Goal: Task Accomplishment & Management: Complete application form

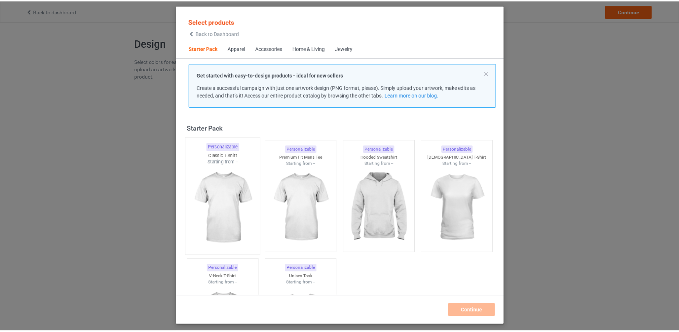
scroll to position [9, 0]
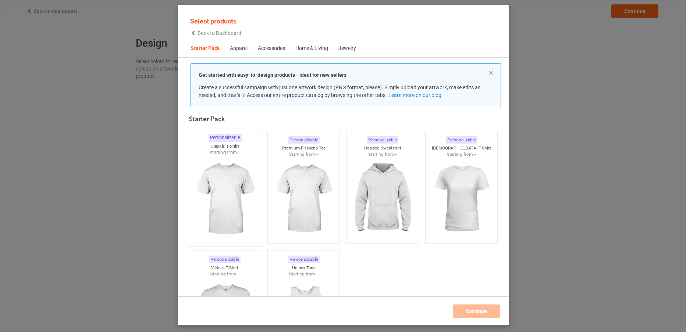
click at [213, 171] on img at bounding box center [224, 199] width 69 height 86
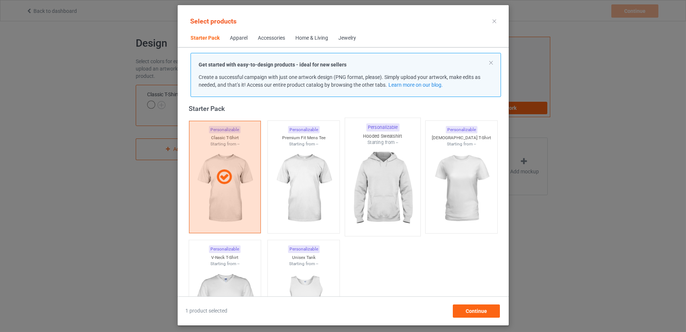
click at [372, 176] on img at bounding box center [382, 189] width 69 height 86
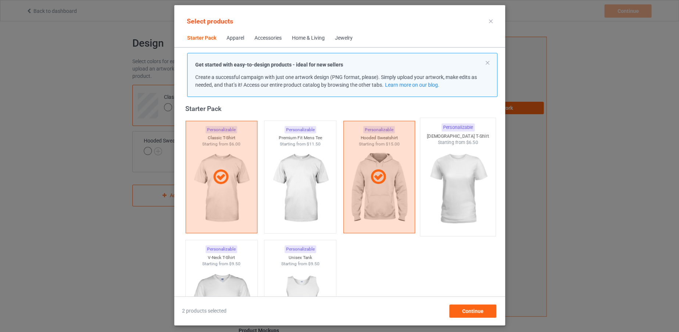
click at [440, 185] on img at bounding box center [457, 189] width 69 height 86
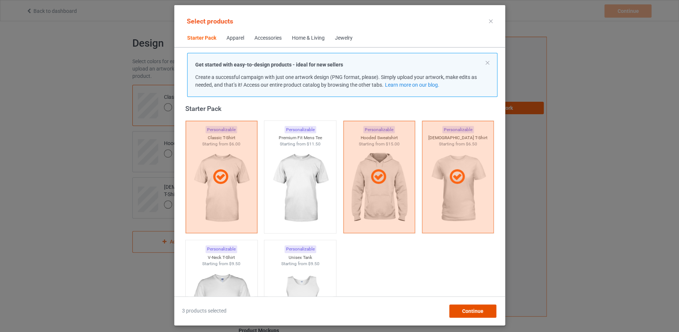
click at [472, 305] on div "Continue" at bounding box center [472, 311] width 47 height 13
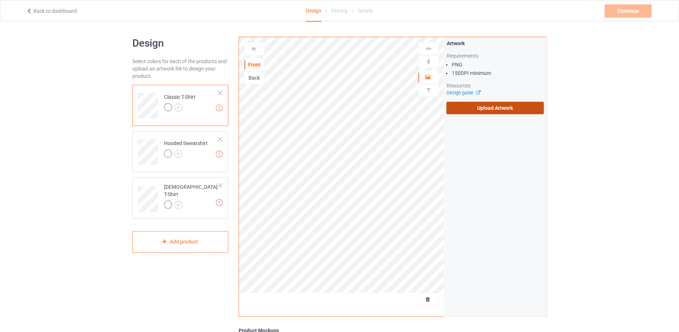
click at [479, 105] on label "Upload Artwork" at bounding box center [494, 108] width 97 height 13
click at [0, 0] on input "Upload Artwork" at bounding box center [0, 0] width 0 height 0
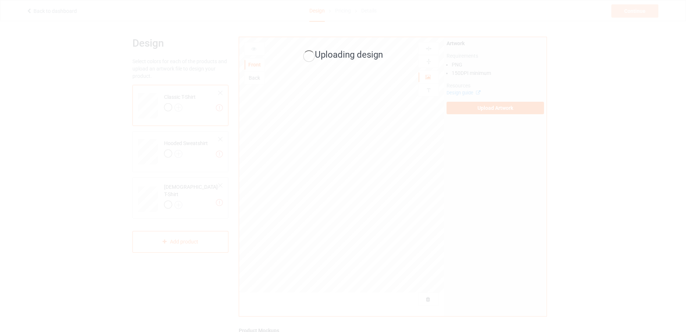
click at [462, 259] on div "Uploading design" at bounding box center [343, 166] width 686 height 332
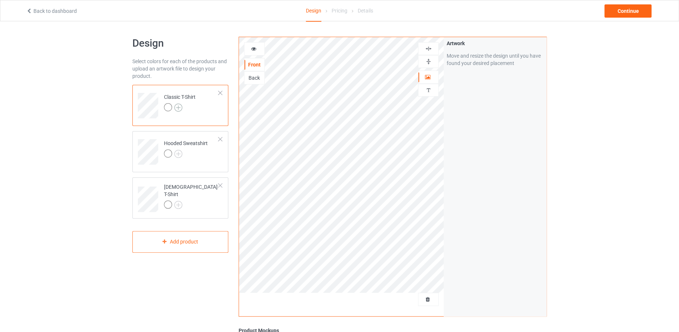
click at [179, 108] on img at bounding box center [178, 108] width 8 height 8
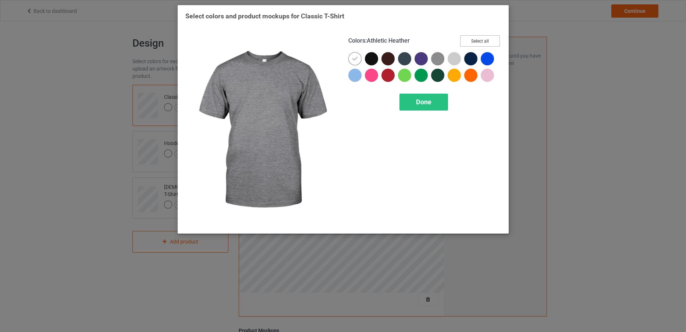
click at [481, 39] on button "Select all" at bounding box center [480, 40] width 40 height 11
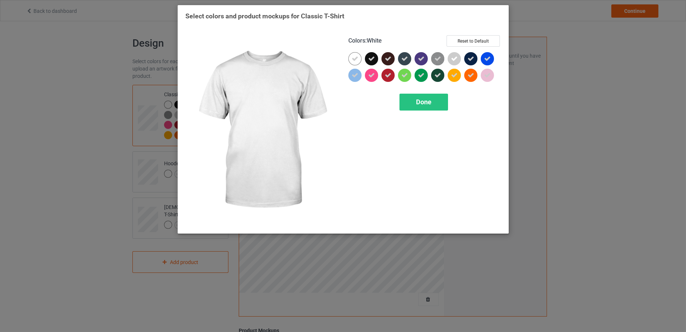
click at [356, 59] on icon at bounding box center [355, 59] width 7 height 7
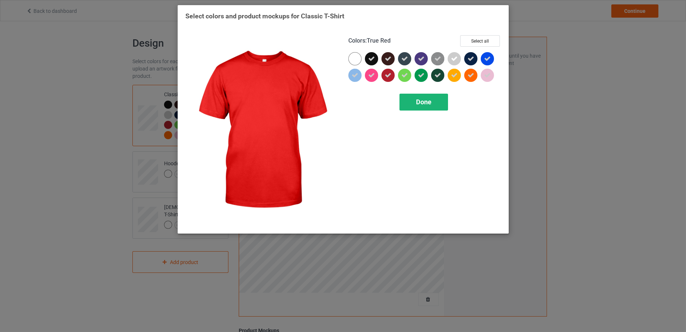
click at [425, 103] on span "Done" at bounding box center [423, 102] width 15 height 8
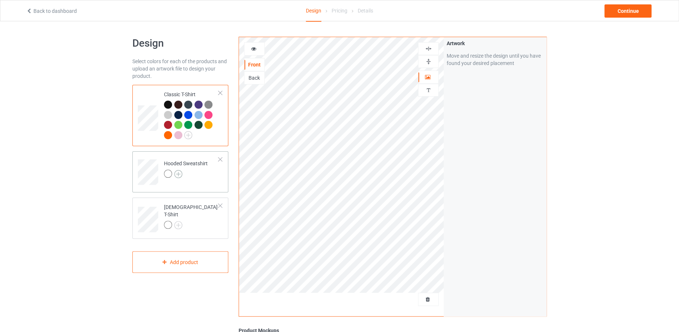
click at [175, 175] on img at bounding box center [178, 174] width 8 height 8
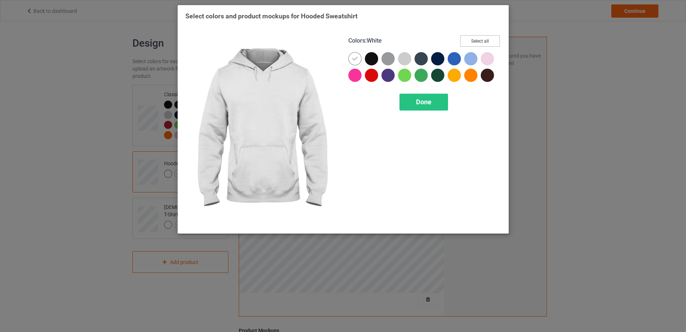
click at [473, 39] on button "Select all" at bounding box center [480, 40] width 40 height 11
click at [349, 52] on div at bounding box center [356, 60] width 17 height 17
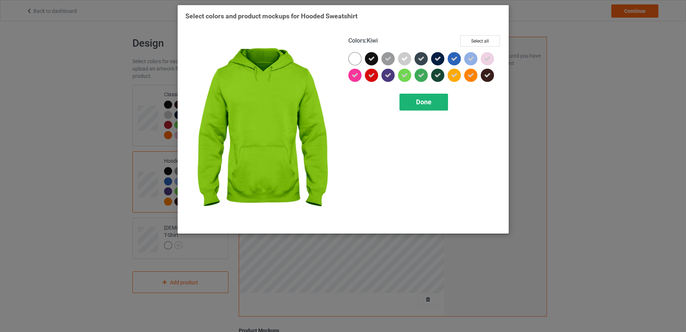
click at [421, 96] on div "Done" at bounding box center [423, 102] width 49 height 17
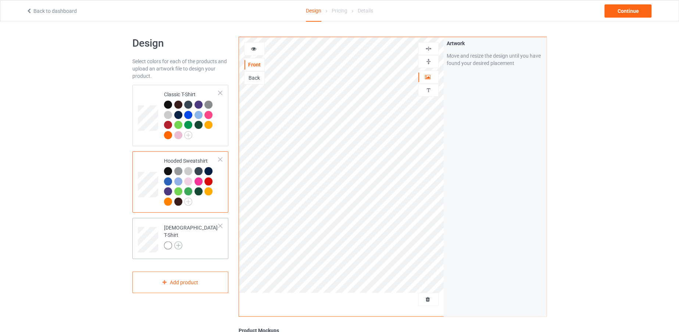
click at [177, 244] on img at bounding box center [178, 246] width 8 height 8
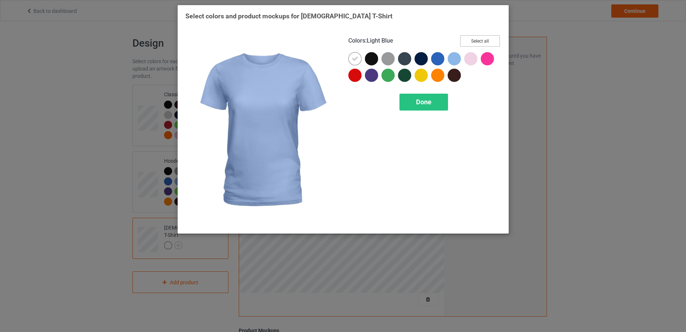
click at [489, 36] on button "Select all" at bounding box center [480, 40] width 40 height 11
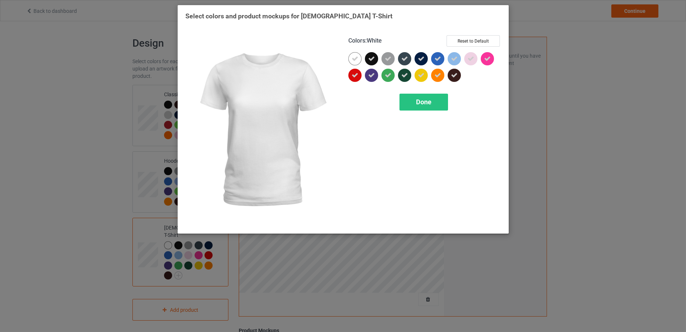
click at [356, 56] on icon at bounding box center [355, 59] width 7 height 7
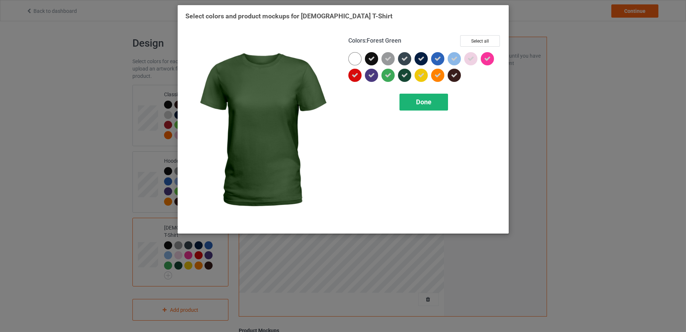
click at [414, 99] on div "Done" at bounding box center [423, 102] width 49 height 17
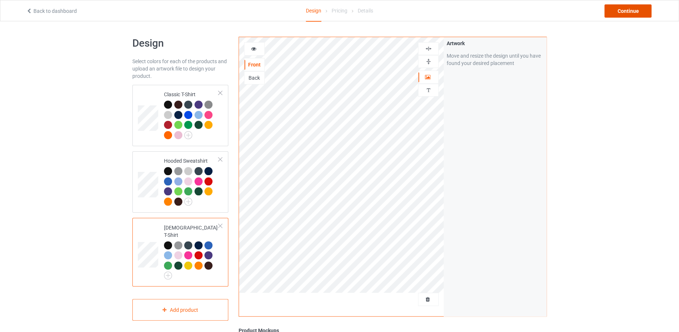
click at [628, 9] on div "Continue" at bounding box center [628, 10] width 47 height 13
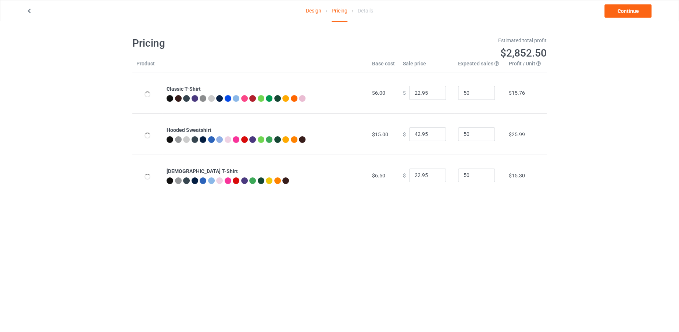
click at [32, 12] on icon at bounding box center [29, 9] width 6 height 5
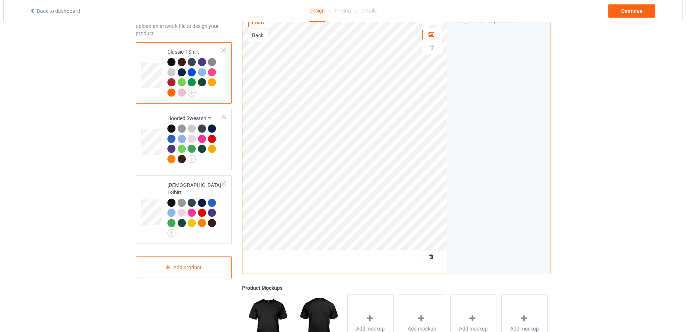
scroll to position [42, 0]
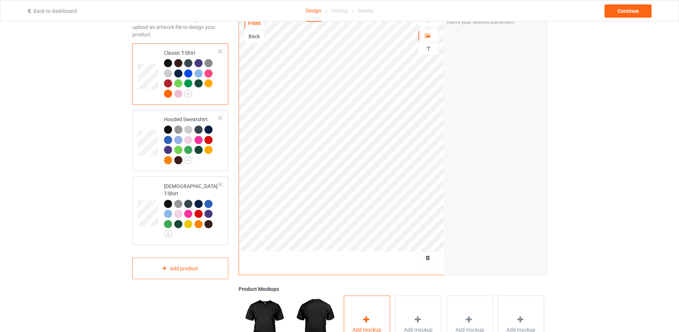
click at [364, 305] on div "Add mockup" at bounding box center [367, 325] width 46 height 58
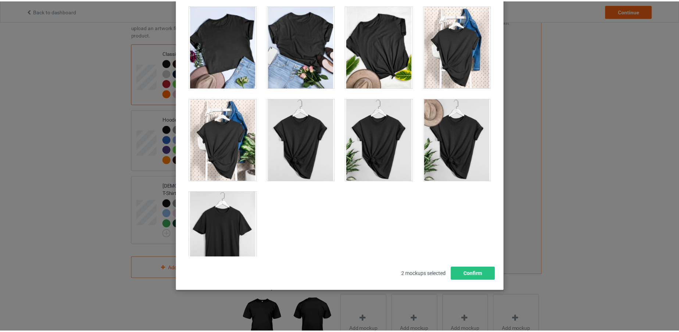
scroll to position [10473, 0]
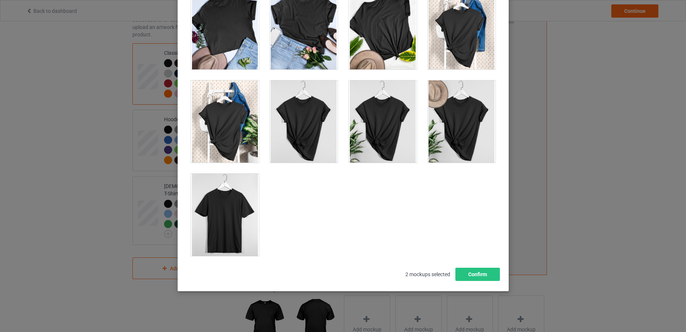
click at [240, 228] on div at bounding box center [225, 215] width 68 height 82
click at [473, 270] on button "Confirm" at bounding box center [477, 274] width 45 height 13
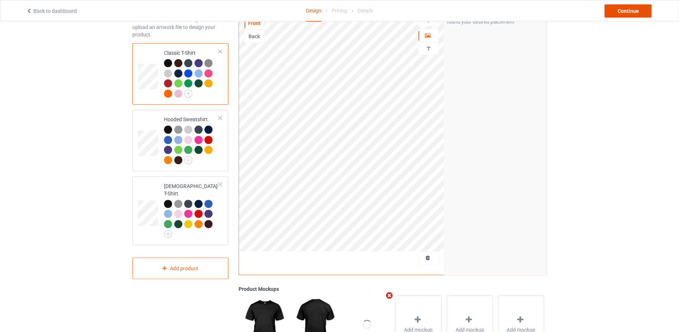
click at [623, 10] on div "Continue" at bounding box center [628, 10] width 47 height 13
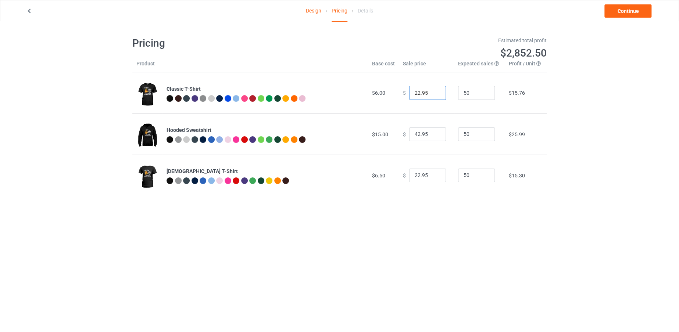
click at [418, 93] on input "22.95" at bounding box center [427, 93] width 37 height 14
drag, startPoint x: 415, startPoint y: 91, endPoint x: 406, endPoint y: 88, distance: 9.8
click at [409, 88] on input "22.95" at bounding box center [427, 93] width 37 height 14
type input "19.95"
click at [414, 131] on input "42.95" at bounding box center [427, 135] width 37 height 14
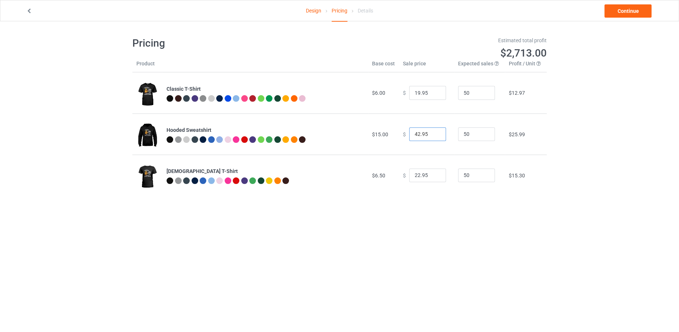
click at [415, 132] on input "42.95" at bounding box center [427, 135] width 37 height 14
click at [415, 134] on input "42.95" at bounding box center [427, 135] width 37 height 14
drag, startPoint x: 415, startPoint y: 134, endPoint x: 409, endPoint y: 134, distance: 5.9
click at [409, 134] on input "42.95" at bounding box center [427, 135] width 37 height 14
type input "38.95"
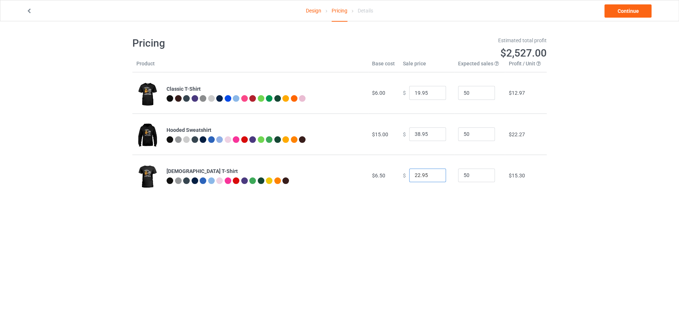
drag, startPoint x: 415, startPoint y: 173, endPoint x: 409, endPoint y: 173, distance: 5.9
click at [409, 173] on input "22.95" at bounding box center [427, 176] width 37 height 14
drag, startPoint x: 409, startPoint y: 173, endPoint x: 416, endPoint y: 174, distance: 6.7
click at [416, 174] on input "22.95" at bounding box center [427, 176] width 37 height 14
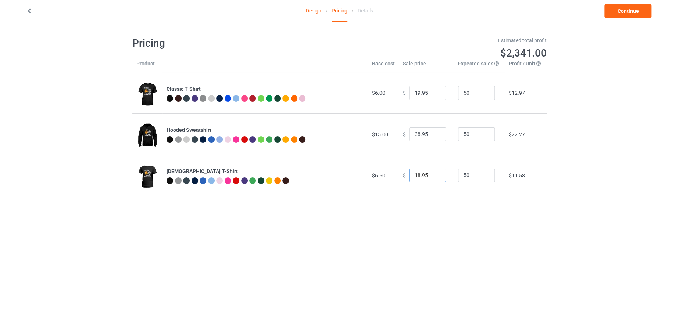
type input "18.95"
click at [414, 92] on input "19.95" at bounding box center [427, 93] width 37 height 14
drag, startPoint x: 417, startPoint y: 91, endPoint x: 404, endPoint y: 95, distance: 13.0
click at [404, 95] on div "$ 89.95" at bounding box center [426, 93] width 47 height 14
type input "18.95"
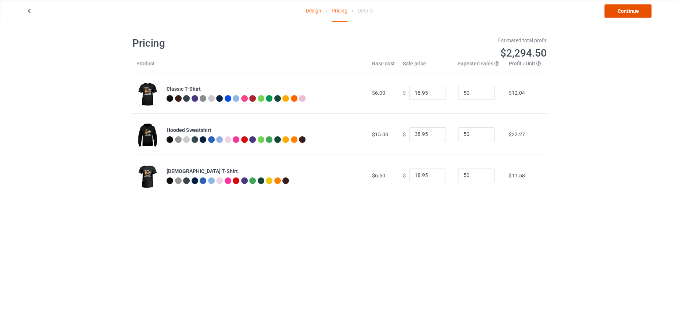
click at [620, 10] on link "Continue" at bounding box center [628, 10] width 47 height 13
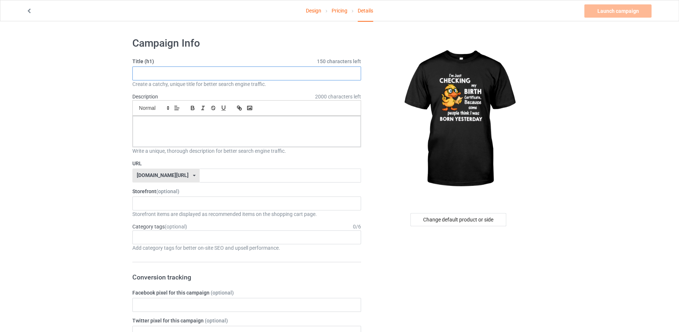
click at [294, 73] on input "text" at bounding box center [246, 74] width 229 height 14
type input "i"
drag, startPoint x: 245, startPoint y: 73, endPoint x: 135, endPoint y: 73, distance: 110.7
click at [135, 73] on input "IM JUST CHECKING MY BIRTH CERTIFICATE" at bounding box center [246, 74] width 229 height 14
type input "IM JUST CHECKING MY BIRTH CERTIFICATE"
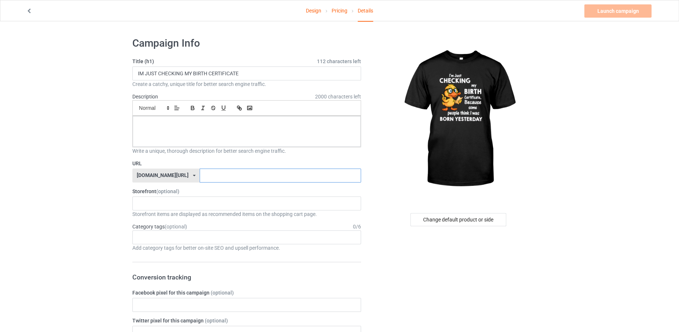
click at [200, 170] on input "text" at bounding box center [280, 176] width 161 height 14
paste input "IM JUST CHECKING MY BIRTH CERTIFICATE"
type input "IMJUSTCHECKINGMYBIRTHCERTIFICATE"
click at [214, 142] on div at bounding box center [247, 131] width 228 height 31
click at [604, 10] on link "Launch campaign" at bounding box center [617, 10] width 67 height 13
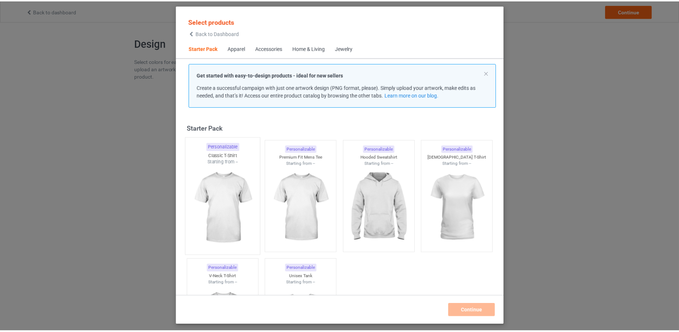
scroll to position [9, 0]
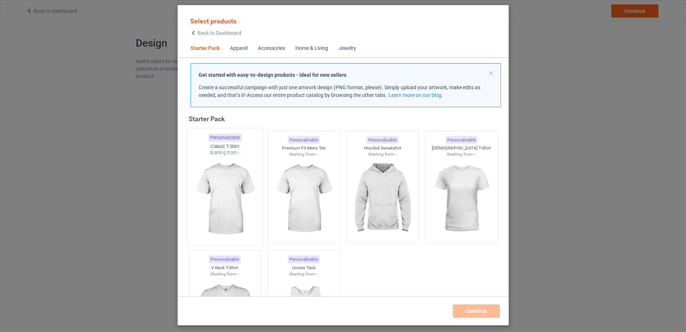
click at [214, 184] on img at bounding box center [224, 199] width 69 height 86
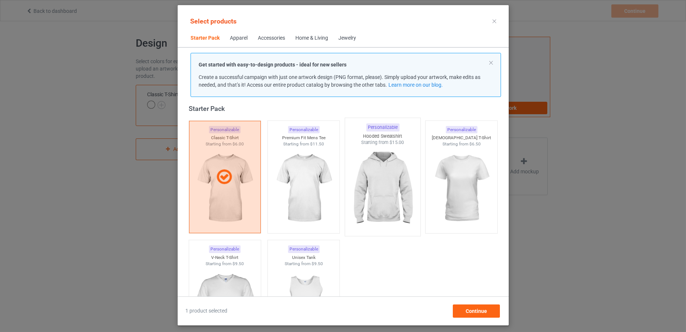
click at [380, 199] on img at bounding box center [382, 189] width 69 height 86
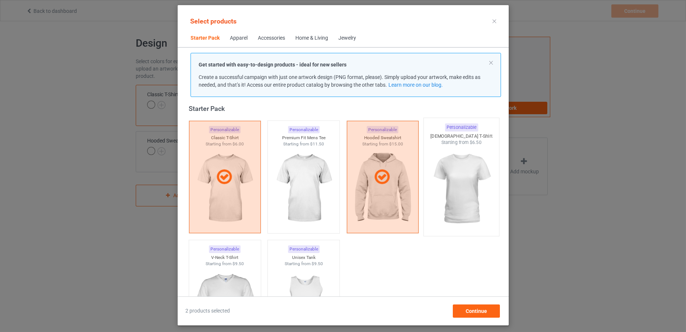
click at [437, 187] on img at bounding box center [461, 189] width 69 height 86
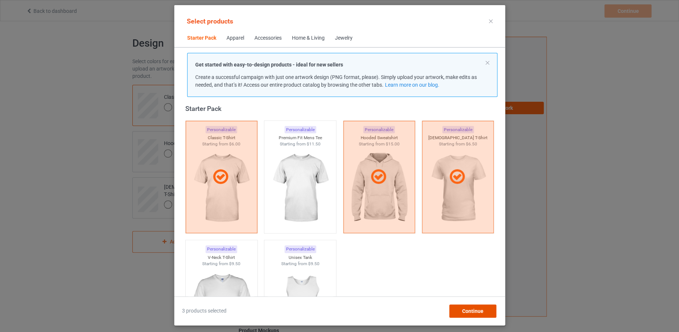
click at [464, 311] on span "Continue" at bounding box center [472, 312] width 21 height 6
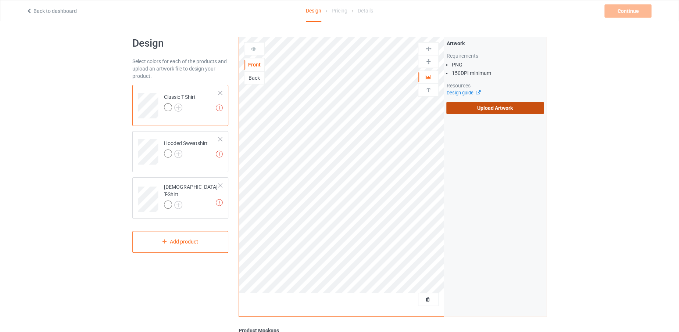
click at [484, 110] on label "Upload Artwork" at bounding box center [494, 108] width 97 height 13
click at [0, 0] on input "Upload Artwork" at bounding box center [0, 0] width 0 height 0
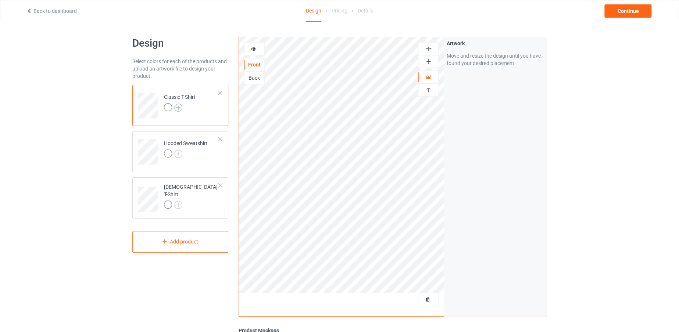
click at [179, 107] on img at bounding box center [178, 108] width 8 height 8
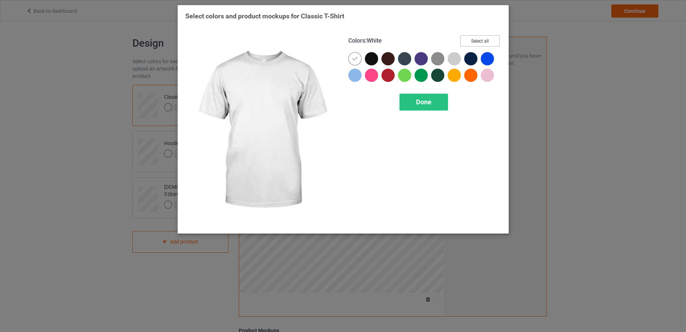
click at [470, 38] on button "Select all" at bounding box center [480, 40] width 40 height 11
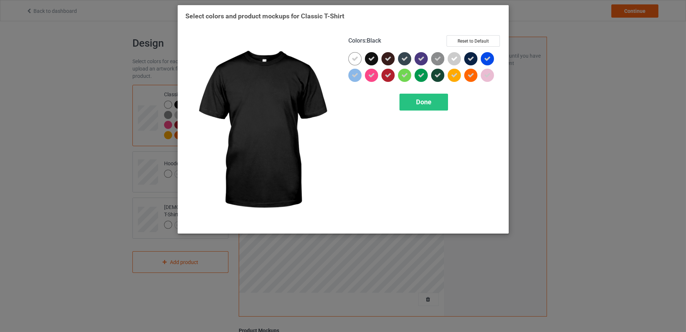
click at [365, 56] on div at bounding box center [371, 58] width 13 height 13
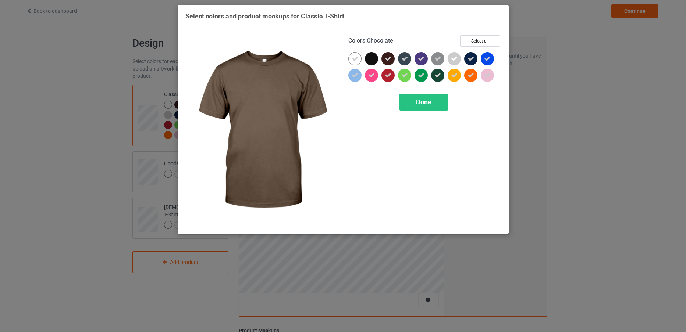
click at [387, 58] on icon at bounding box center [388, 59] width 7 height 7
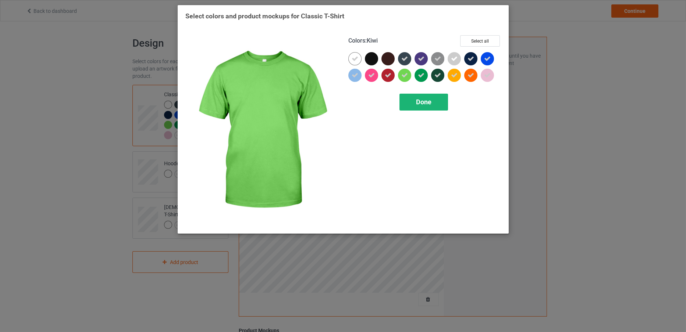
click at [427, 110] on div "Done" at bounding box center [423, 102] width 49 height 17
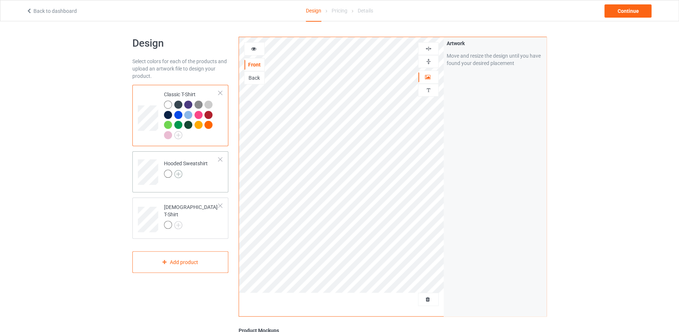
click at [178, 173] on img at bounding box center [178, 174] width 8 height 8
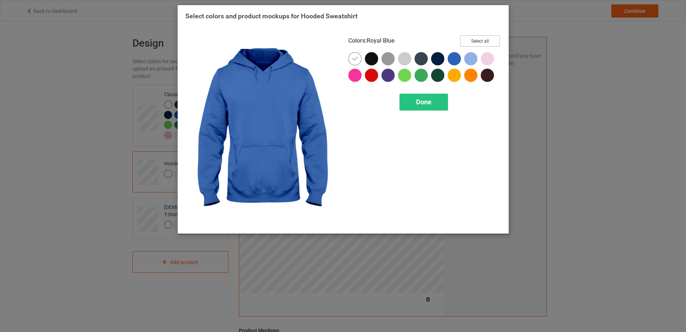
click at [477, 35] on button "Select all" at bounding box center [480, 40] width 40 height 11
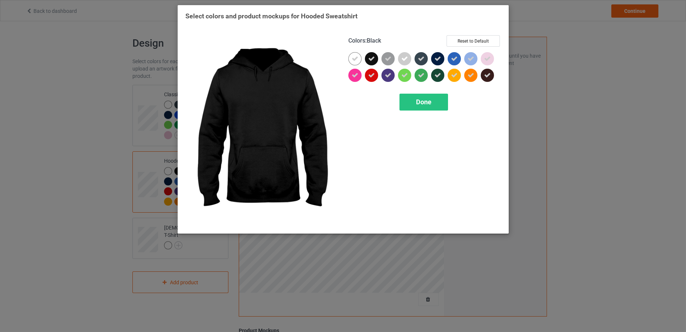
click at [375, 56] on div at bounding box center [371, 58] width 13 height 13
click at [431, 106] on div "Done" at bounding box center [423, 102] width 49 height 17
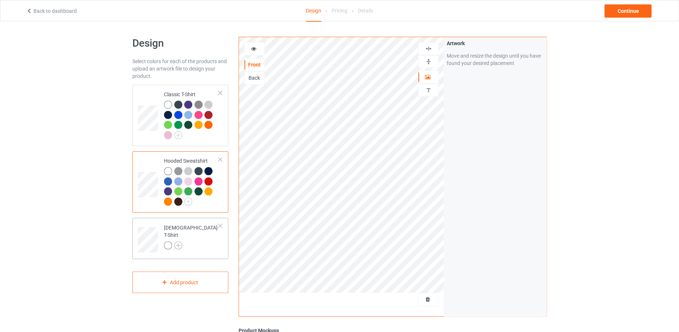
click at [174, 242] on img at bounding box center [178, 246] width 8 height 8
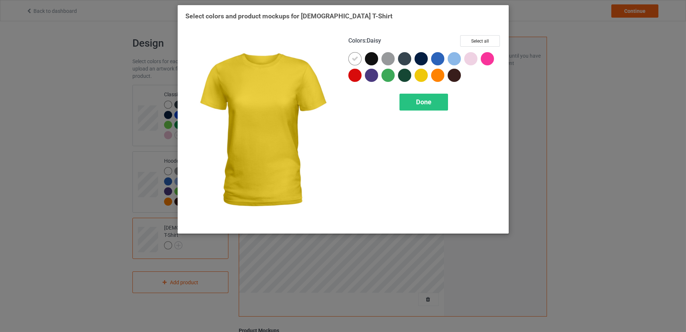
click at [481, 32] on div "Colors : Daisy Select all Done" at bounding box center [424, 130] width 163 height 201
click at [477, 42] on button "Select all" at bounding box center [480, 40] width 40 height 11
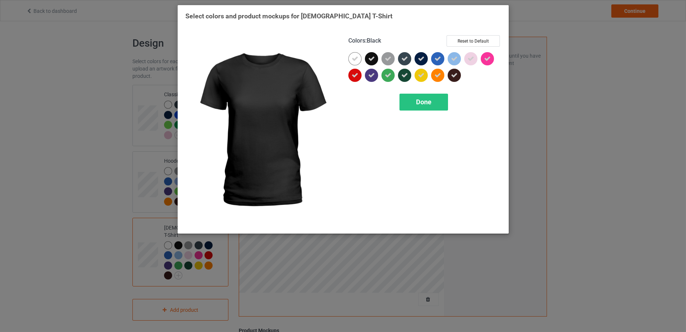
click at [368, 60] on icon at bounding box center [371, 59] width 7 height 7
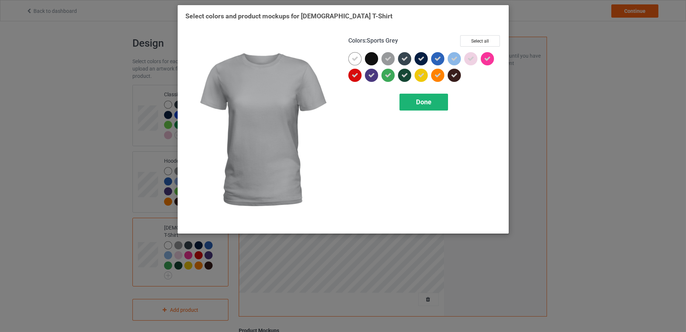
click at [435, 99] on div "Done" at bounding box center [423, 102] width 49 height 17
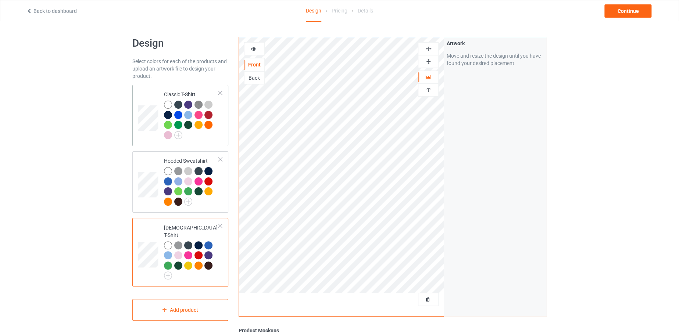
click at [216, 131] on div at bounding box center [191, 121] width 55 height 40
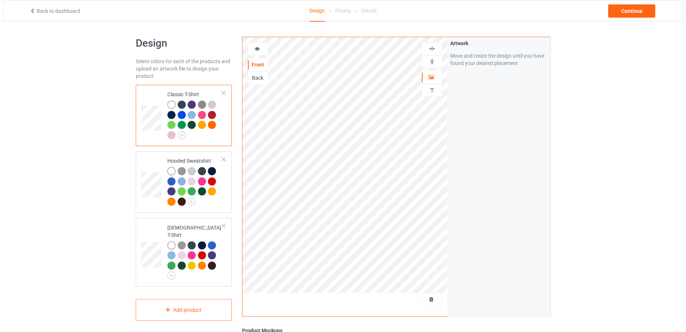
scroll to position [18, 0]
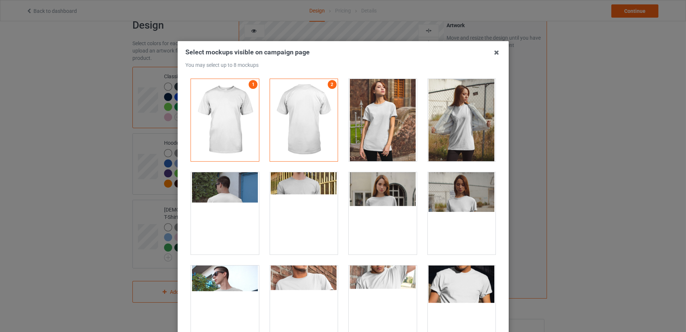
scroll to position [10473, 0]
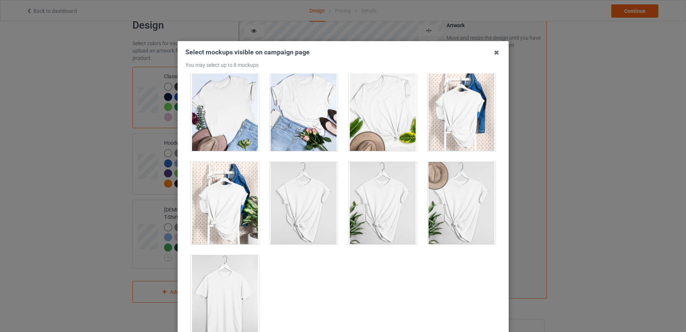
click at [237, 303] on div at bounding box center [225, 297] width 68 height 82
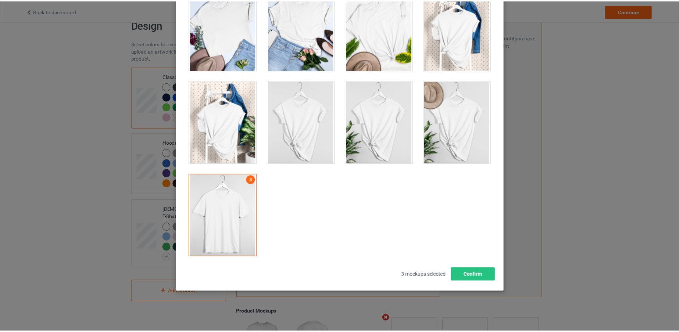
scroll to position [82, 0]
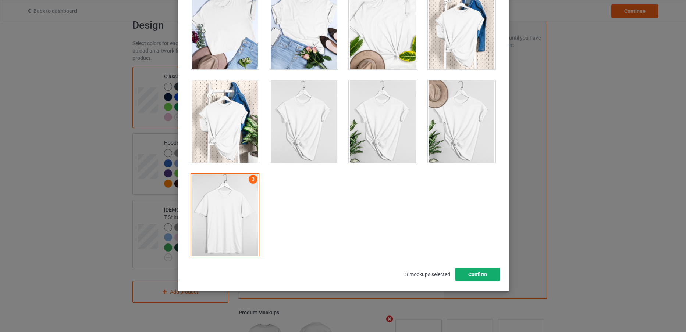
click at [479, 268] on button "Confirm" at bounding box center [477, 274] width 45 height 13
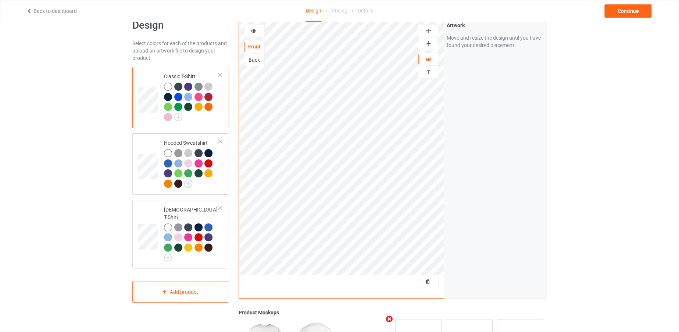
click at [479, 268] on div "Artwork Move and resize the design until you have found your desired placement" at bounding box center [495, 159] width 103 height 280
click at [628, 4] on div "Back to dashboard Design Pricing Details Continue" at bounding box center [339, 10] width 637 height 21
click at [628, 10] on div "Continue" at bounding box center [628, 10] width 47 height 13
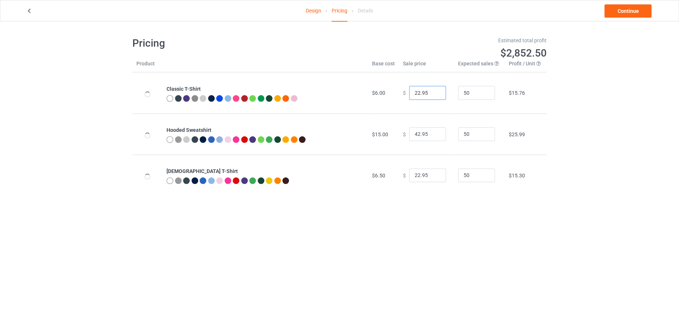
drag, startPoint x: 416, startPoint y: 93, endPoint x: 407, endPoint y: 93, distance: 8.8
click at [409, 93] on input "22.95" at bounding box center [427, 93] width 37 height 14
type input "19.95"
drag, startPoint x: 416, startPoint y: 132, endPoint x: 407, endPoint y: 133, distance: 9.2
click at [409, 133] on input "42.95" at bounding box center [427, 135] width 37 height 14
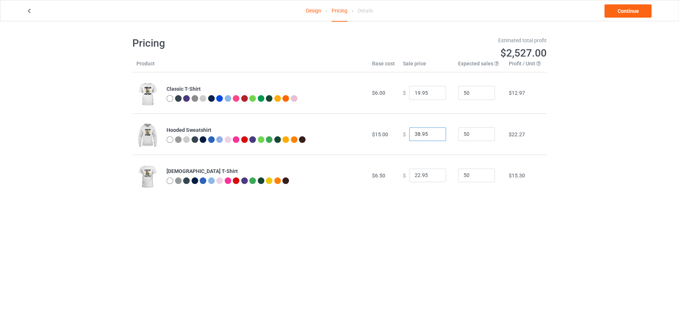
type input "38.95"
drag, startPoint x: 415, startPoint y: 172, endPoint x: 399, endPoint y: 168, distance: 17.0
click at [403, 169] on div "$ 22.95" at bounding box center [426, 176] width 47 height 14
type input "19.95"
click at [620, 8] on link "Continue" at bounding box center [628, 10] width 47 height 13
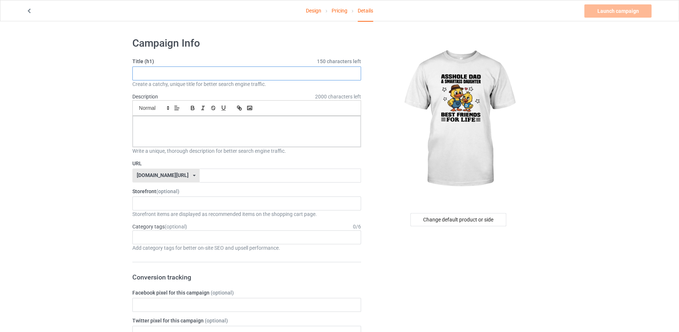
click at [288, 72] on input "text" at bounding box center [246, 74] width 229 height 14
drag, startPoint x: 138, startPoint y: 71, endPoint x: 300, endPoint y: 91, distance: 163.9
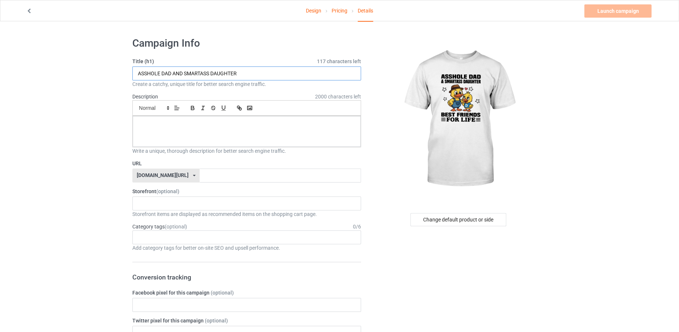
type input "ASSHOLE DAD AND SMARTASS DAUGHTER"
click at [256, 174] on input "text" at bounding box center [280, 176] width 161 height 14
paste input "ASSHOLE DAD AND SMARTASS DAUGHTER"
type input "ASSHOLEDADANDSMARTASSDAUGHTER"
click at [237, 124] on p at bounding box center [247, 124] width 216 height 7
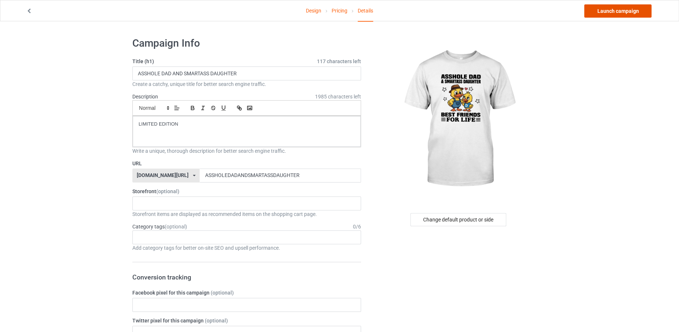
click at [606, 12] on link "Launch campaign" at bounding box center [617, 10] width 67 height 13
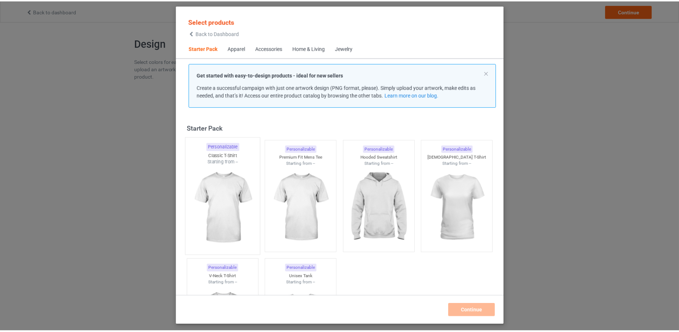
scroll to position [9, 0]
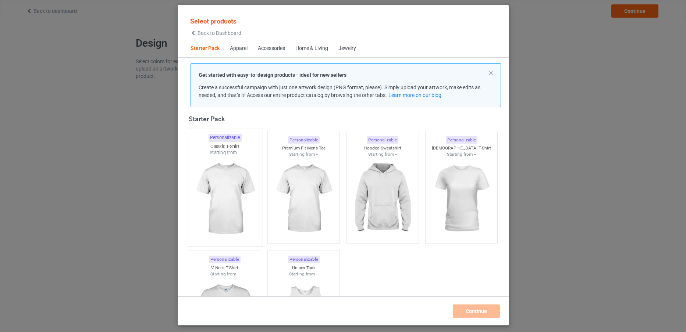
click at [204, 177] on img at bounding box center [224, 199] width 69 height 86
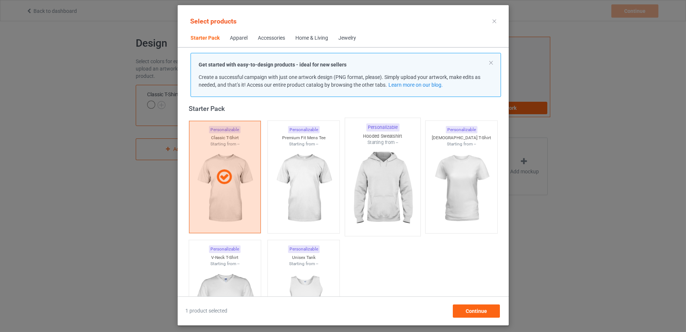
click at [378, 184] on img at bounding box center [382, 189] width 69 height 86
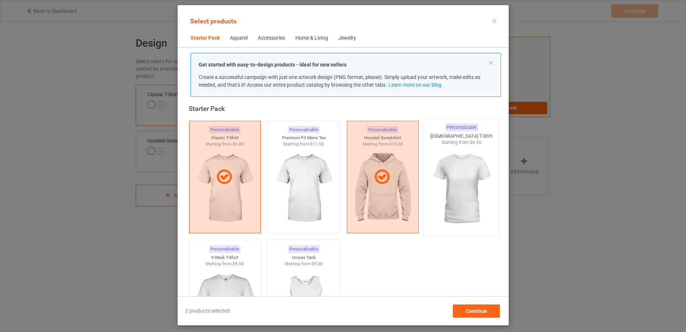
click at [458, 168] on img at bounding box center [461, 189] width 69 height 86
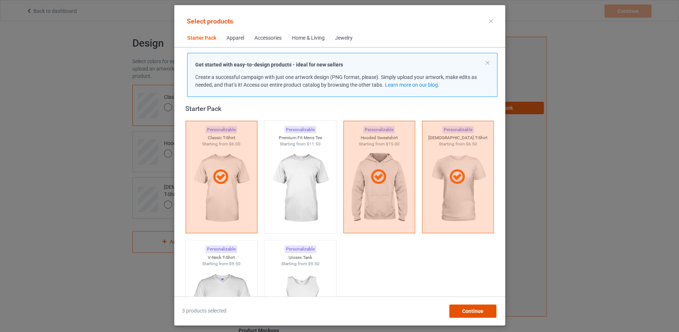
click at [474, 309] on span "Continue" at bounding box center [472, 312] width 21 height 6
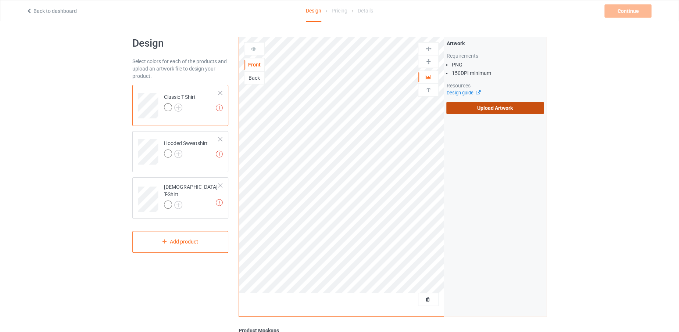
click at [481, 109] on label "Upload Artwork" at bounding box center [494, 108] width 97 height 13
click at [0, 0] on input "Upload Artwork" at bounding box center [0, 0] width 0 height 0
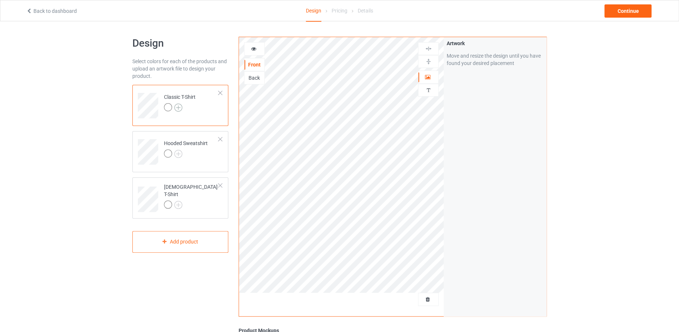
click at [174, 106] on img at bounding box center [178, 108] width 8 height 8
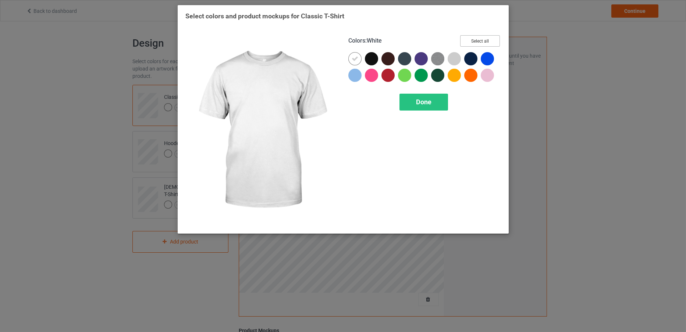
click at [477, 36] on button "Select all" at bounding box center [480, 40] width 40 height 11
click at [355, 58] on icon at bounding box center [355, 59] width 7 height 7
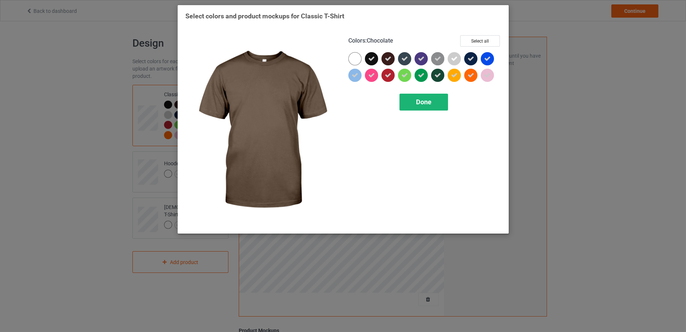
click at [410, 102] on div "Done" at bounding box center [423, 102] width 49 height 17
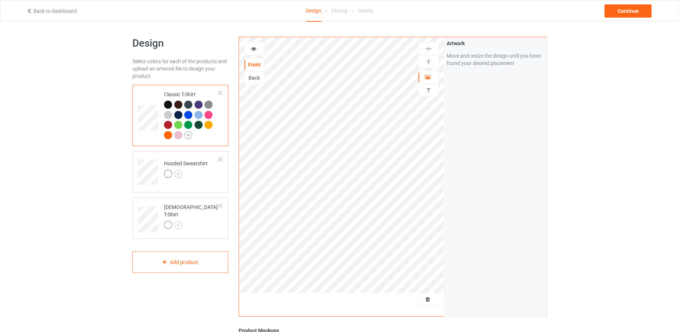
click at [188, 136] on img at bounding box center [188, 135] width 8 height 8
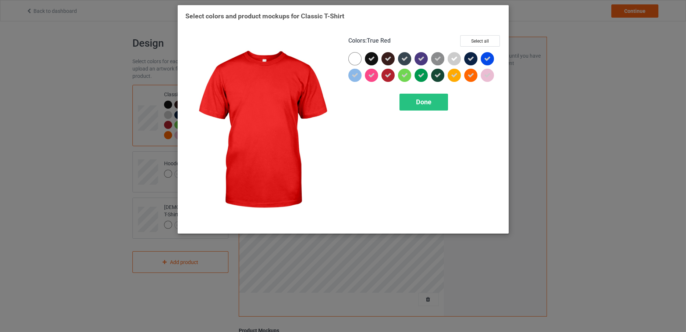
click at [385, 74] on icon at bounding box center [388, 75] width 7 height 7
click at [385, 74] on div at bounding box center [387, 75] width 13 height 13
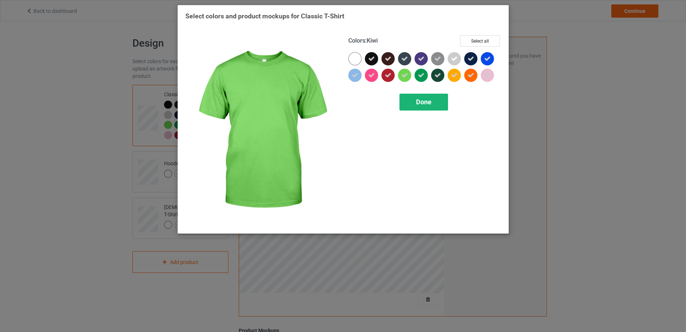
click at [423, 102] on span "Done" at bounding box center [423, 102] width 15 height 8
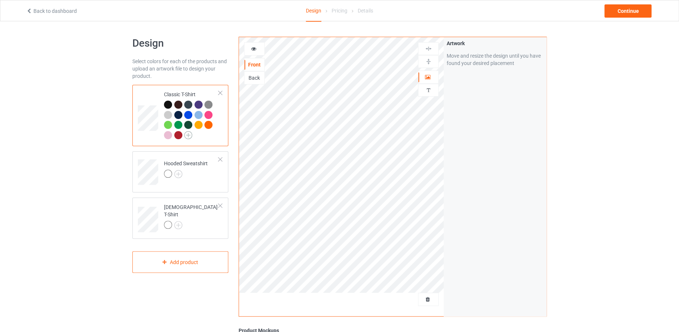
click at [185, 134] on img at bounding box center [188, 135] width 8 height 8
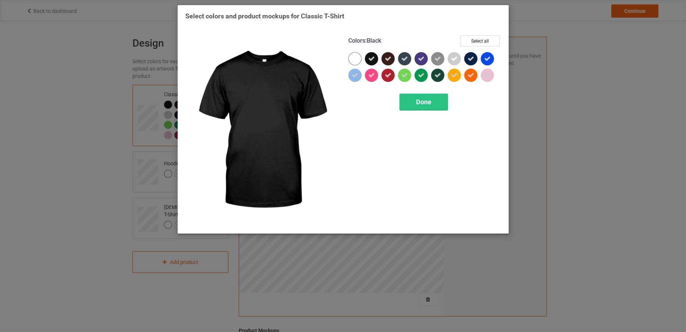
click at [484, 34] on div "Colors : Black Select all Done" at bounding box center [424, 130] width 163 height 201
click at [485, 38] on button "Select all" at bounding box center [480, 40] width 40 height 11
click at [485, 38] on button "Reset to Default" at bounding box center [472, 40] width 53 height 11
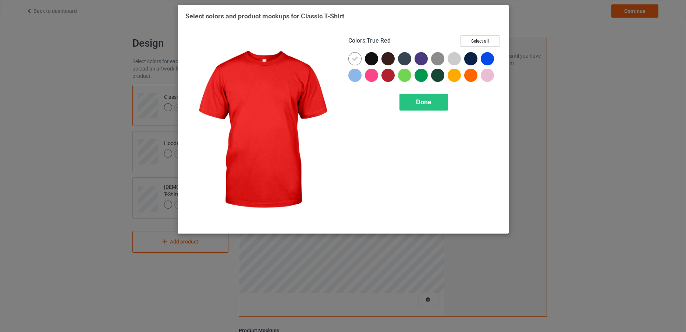
click at [386, 75] on div at bounding box center [387, 75] width 13 height 13
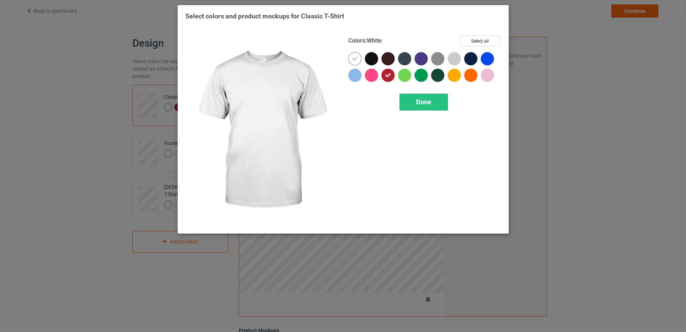
click at [354, 58] on icon at bounding box center [355, 59] width 7 height 7
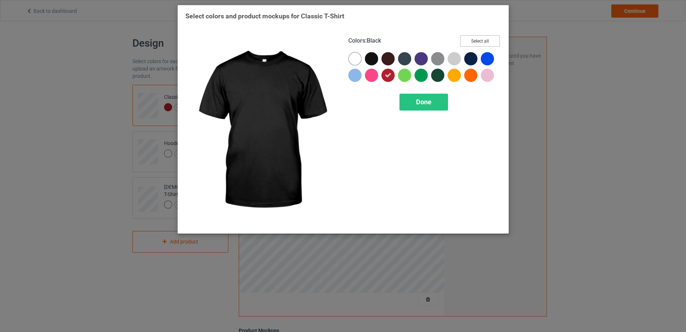
click at [473, 42] on button "Select all" at bounding box center [480, 40] width 40 height 11
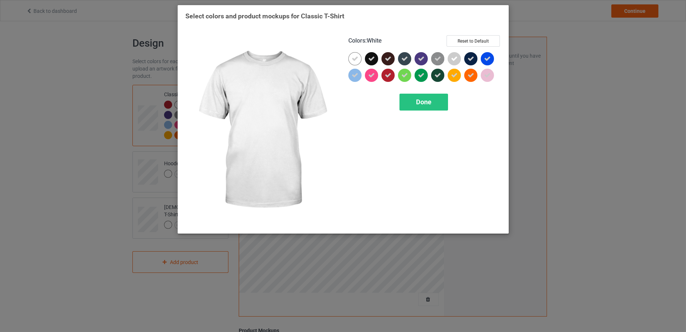
click at [356, 57] on icon at bounding box center [355, 59] width 7 height 7
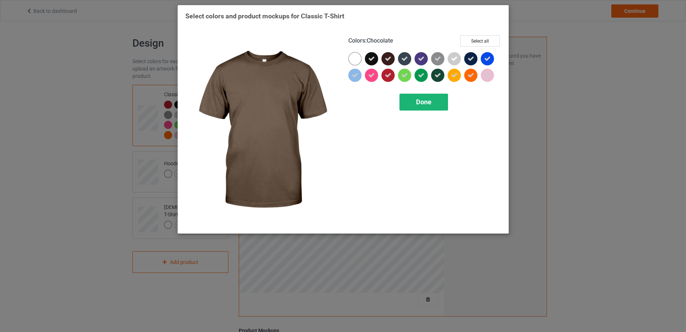
click at [417, 105] on span "Done" at bounding box center [423, 102] width 15 height 8
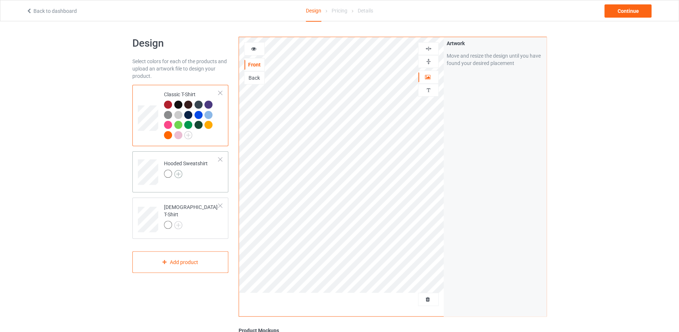
click at [180, 171] on img at bounding box center [178, 174] width 8 height 8
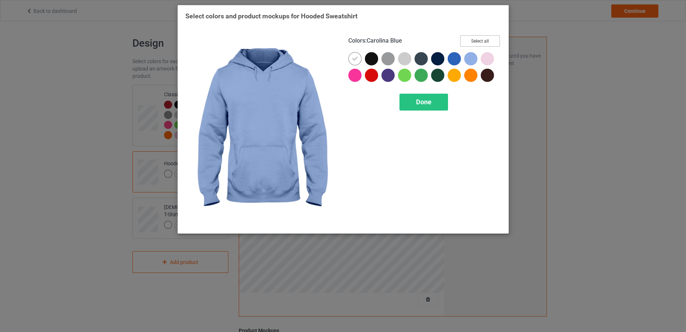
click at [473, 42] on button "Select all" at bounding box center [480, 40] width 40 height 11
click at [473, 42] on button "Reset to Default" at bounding box center [472, 40] width 53 height 11
click at [473, 42] on button "Select all" at bounding box center [480, 40] width 40 height 11
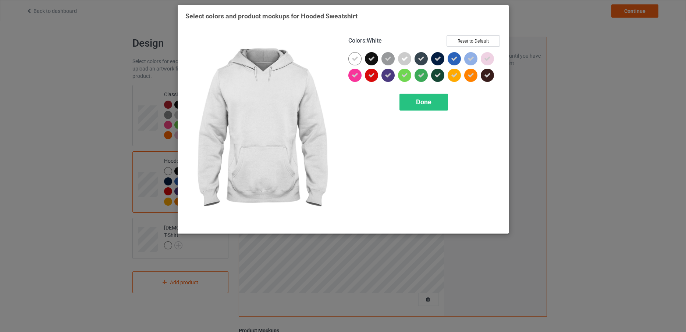
click at [356, 54] on div at bounding box center [354, 58] width 13 height 13
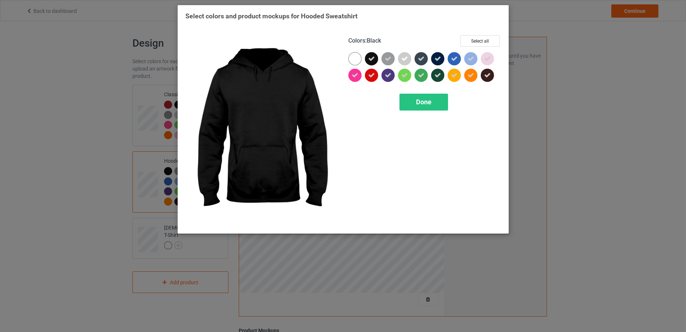
click at [374, 58] on icon at bounding box center [371, 59] width 7 height 7
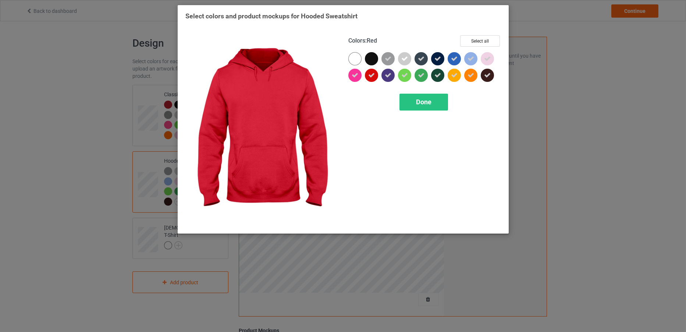
click at [371, 72] on icon at bounding box center [371, 75] width 7 height 7
click at [371, 72] on div at bounding box center [371, 75] width 13 height 13
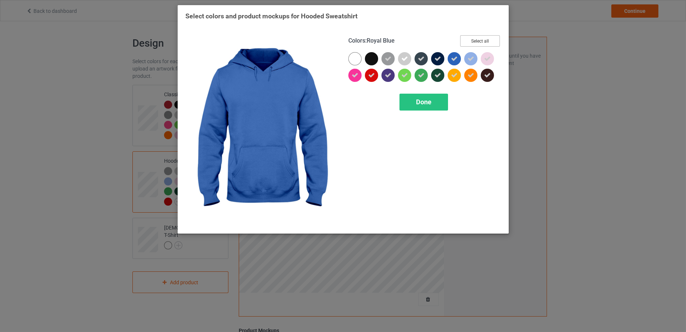
click at [473, 39] on button "Select all" at bounding box center [480, 40] width 40 height 11
click at [473, 39] on button "Reset to Default" at bounding box center [472, 40] width 53 height 11
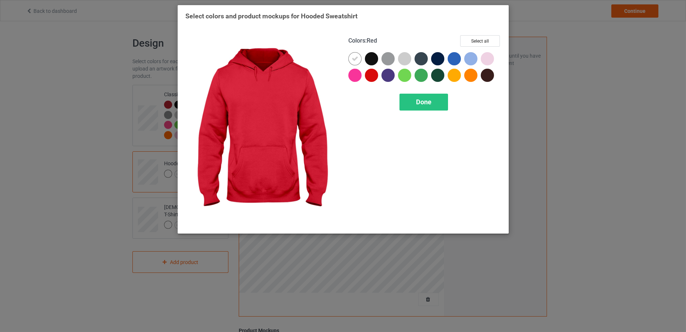
click at [369, 76] on div at bounding box center [371, 75] width 13 height 13
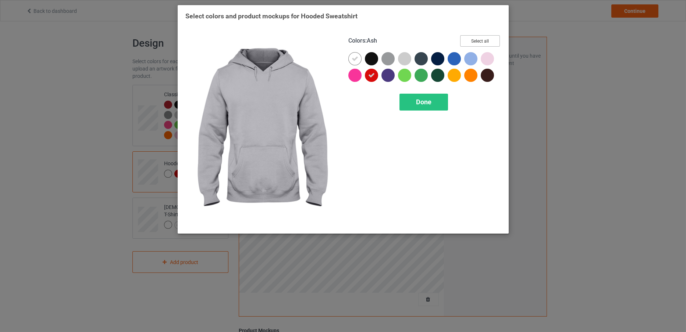
click at [472, 36] on button "Select all" at bounding box center [480, 40] width 40 height 11
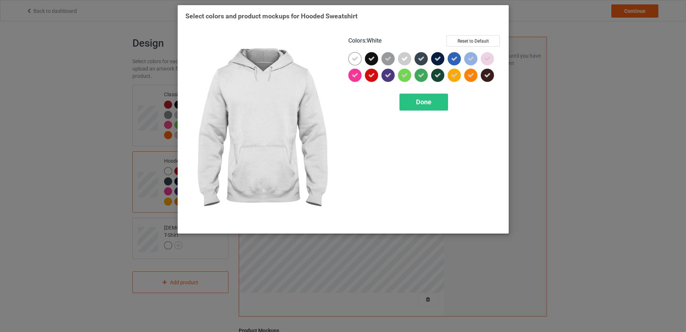
click at [351, 55] on div at bounding box center [354, 58] width 13 height 13
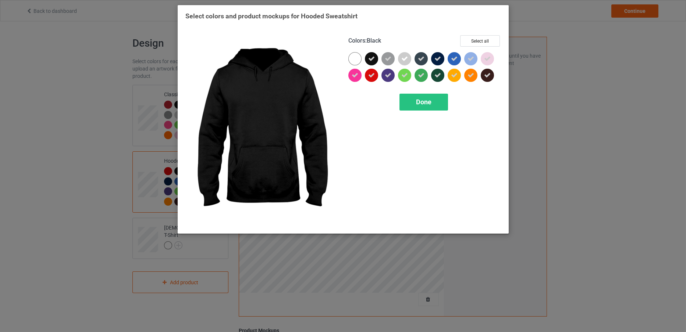
click at [369, 56] on icon at bounding box center [371, 59] width 7 height 7
click at [373, 59] on div at bounding box center [371, 58] width 13 height 13
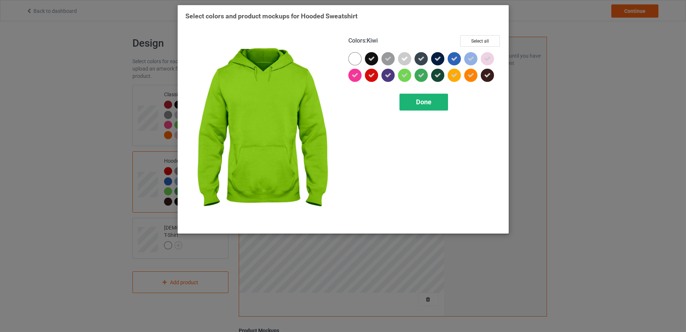
click at [413, 97] on div "Done" at bounding box center [423, 102] width 49 height 17
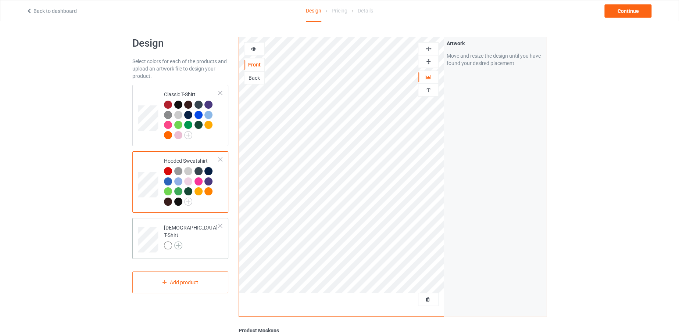
click at [180, 242] on img at bounding box center [178, 246] width 8 height 8
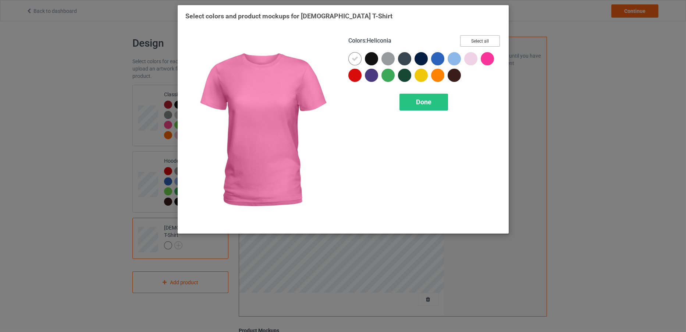
click at [480, 42] on button "Select all" at bounding box center [480, 40] width 40 height 11
click at [480, 42] on button "Reset to Default" at bounding box center [472, 40] width 53 height 11
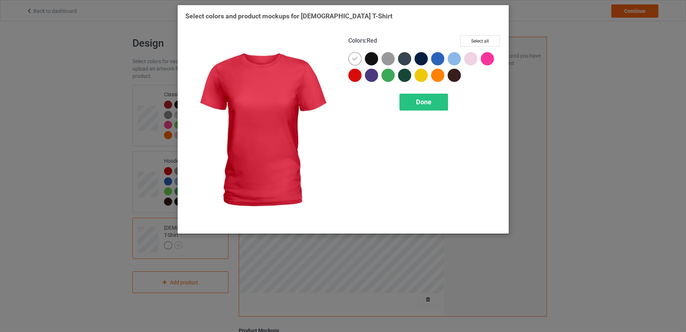
click at [358, 72] on div at bounding box center [354, 75] width 13 height 13
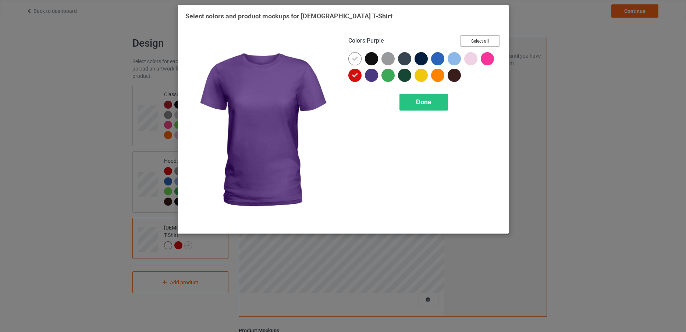
click at [471, 38] on button "Select all" at bounding box center [480, 40] width 40 height 11
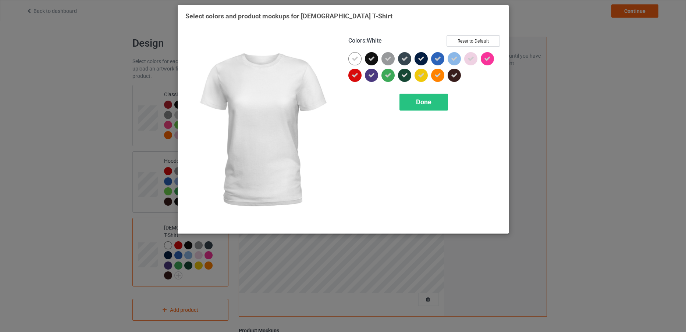
click at [353, 57] on icon at bounding box center [355, 59] width 7 height 7
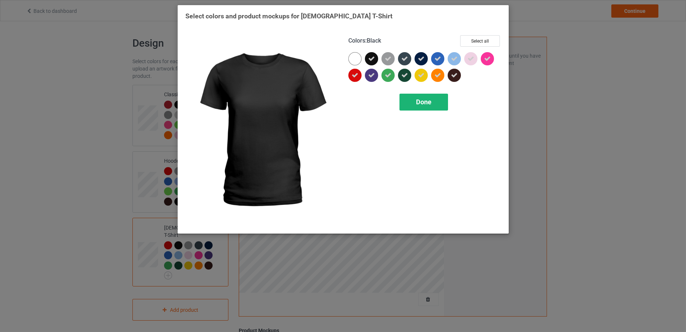
click at [417, 98] on span "Done" at bounding box center [423, 102] width 15 height 8
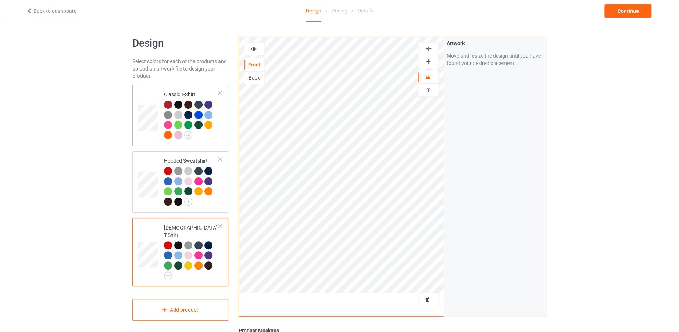
click at [154, 99] on td at bounding box center [149, 116] width 22 height 56
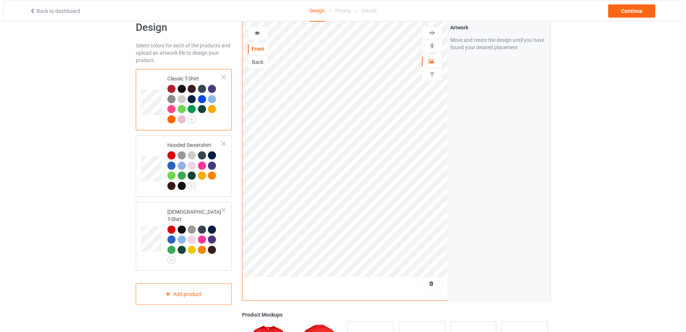
scroll to position [18, 0]
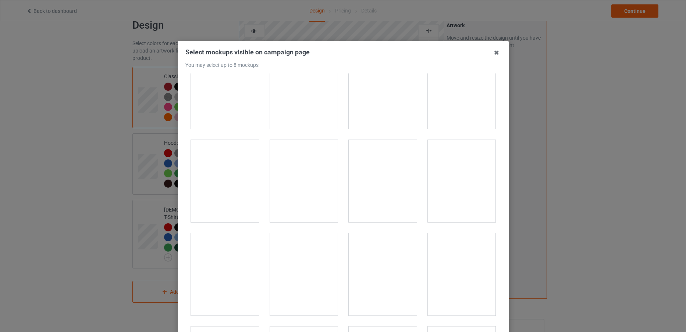
scroll to position [10473, 0]
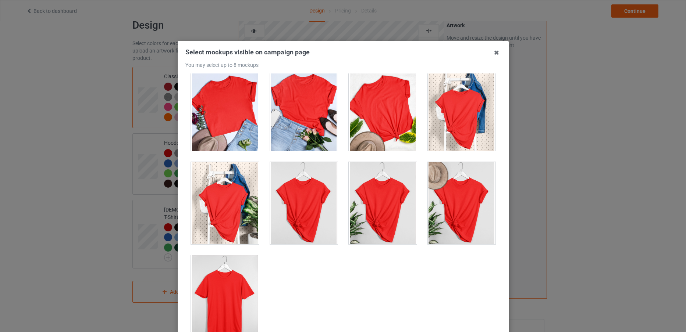
click at [235, 286] on div at bounding box center [225, 297] width 68 height 82
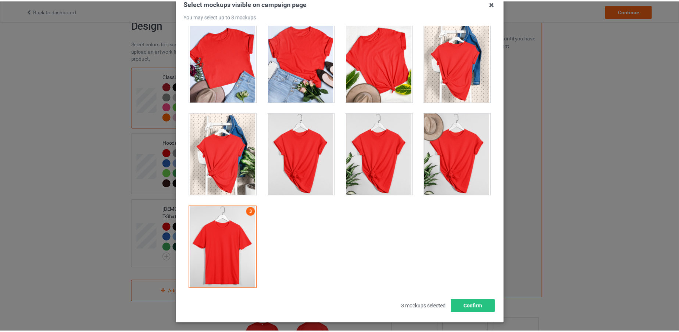
scroll to position [82, 0]
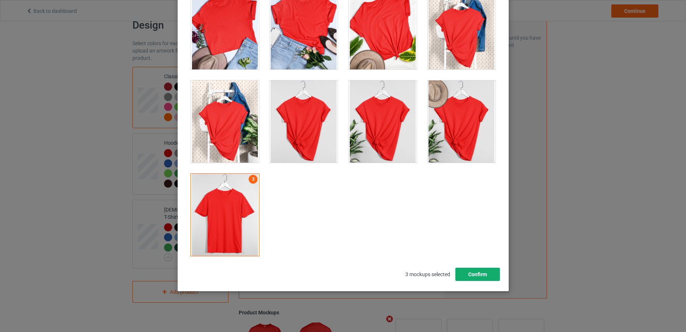
click at [482, 271] on button "Confirm" at bounding box center [477, 274] width 45 height 13
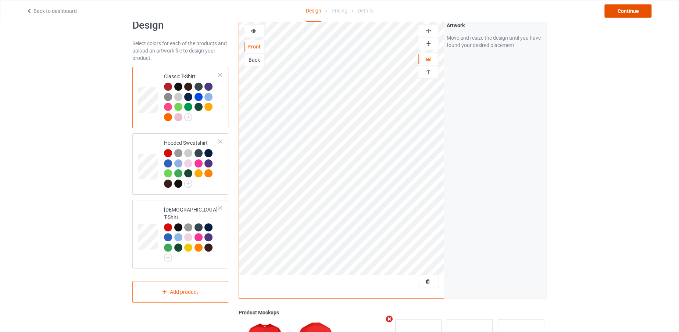
click at [631, 5] on div "Continue" at bounding box center [628, 10] width 47 height 13
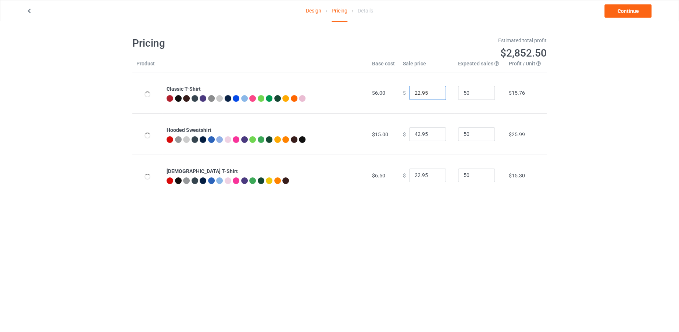
drag, startPoint x: 416, startPoint y: 91, endPoint x: 407, endPoint y: 91, distance: 9.2
click at [409, 91] on input "22.95" at bounding box center [427, 93] width 37 height 14
type input "19.95"
drag, startPoint x: 415, startPoint y: 132, endPoint x: 409, endPoint y: 133, distance: 5.5
click at [409, 133] on input "42.95" at bounding box center [427, 135] width 37 height 14
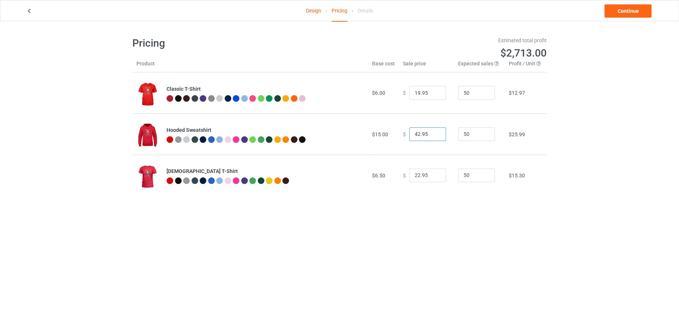
click at [409, 133] on input "42.95" at bounding box center [427, 135] width 37 height 14
drag, startPoint x: 409, startPoint y: 133, endPoint x: 414, endPoint y: 133, distance: 5.1
click at [414, 133] on input "42.95" at bounding box center [427, 135] width 37 height 14
drag, startPoint x: 416, startPoint y: 133, endPoint x: 408, endPoint y: 133, distance: 7.7
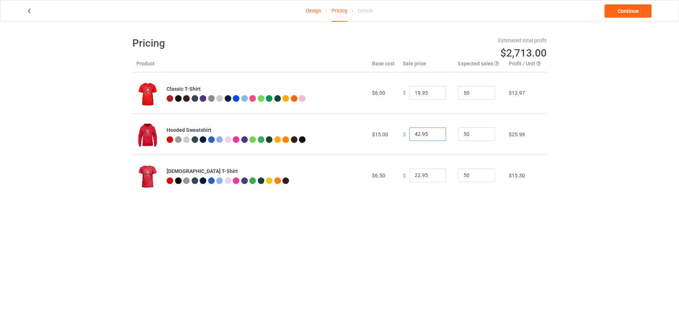
click at [409, 133] on input "42.95" at bounding box center [427, 135] width 37 height 14
type input "38.95"
click at [412, 174] on input "22.95" at bounding box center [427, 176] width 37 height 14
type input "19.95"
click at [626, 4] on link "Continue" at bounding box center [628, 10] width 47 height 13
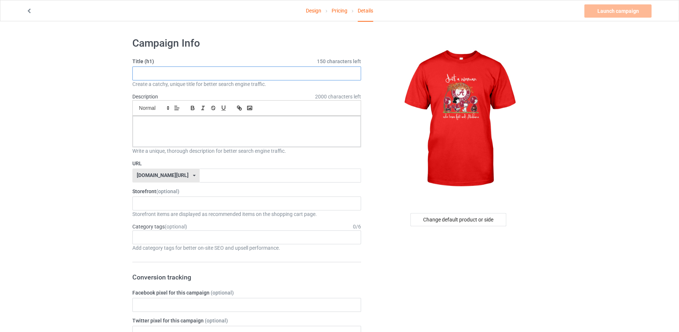
click at [232, 71] on input "text" at bounding box center [246, 74] width 229 height 14
drag, startPoint x: 232, startPoint y: 71, endPoint x: 210, endPoint y: 72, distance: 22.1
click at [210, 72] on input "JUST A WOMEN" at bounding box center [246, 74] width 229 height 14
drag, startPoint x: 190, startPoint y: 70, endPoint x: 137, endPoint y: 66, distance: 52.7
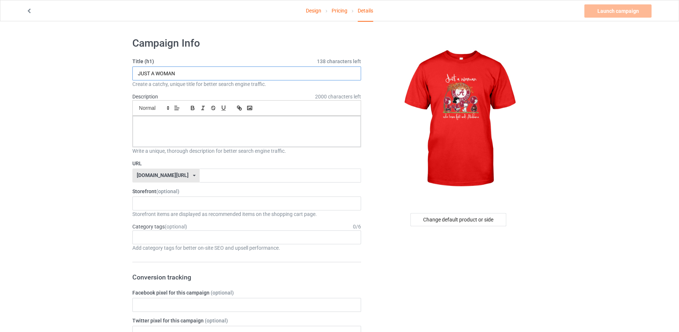
click at [137, 67] on input "JUST A WOMAN" at bounding box center [246, 74] width 229 height 14
type input "JUST A WOMAN"
click at [218, 176] on input "text" at bounding box center [280, 176] width 161 height 14
paste input "JUST A WOMAN"
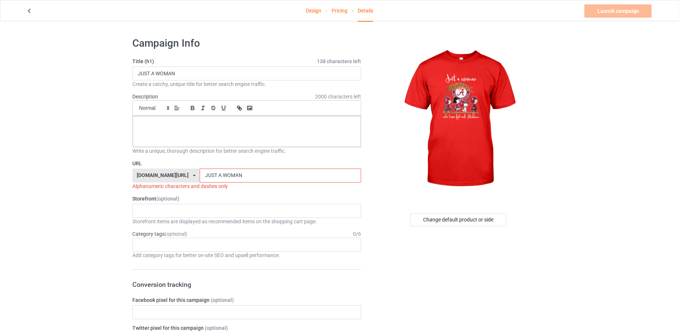
type input "JUST A WOMAN"
click at [229, 139] on div at bounding box center [247, 131] width 228 height 31
click at [245, 175] on input "JUST A WOMAN" at bounding box center [280, 176] width 161 height 14
click at [239, 172] on input "JUSTAWOMAN" at bounding box center [280, 176] width 161 height 14
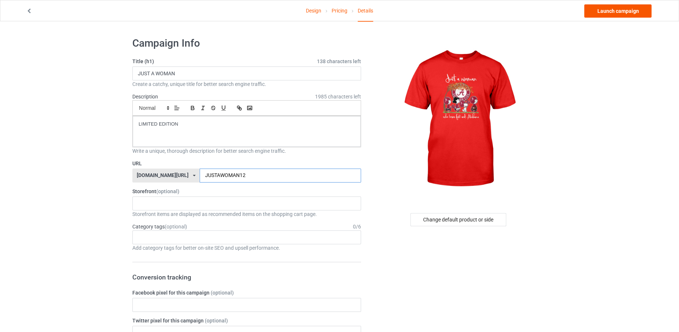
type input "JUSTAWOMAN12"
click at [600, 12] on link "Launch campaign" at bounding box center [617, 10] width 67 height 13
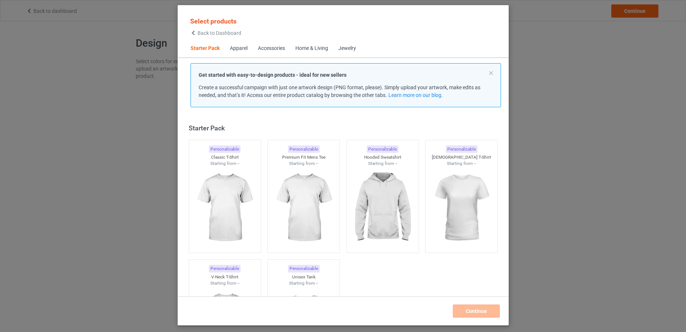
scroll to position [9, 0]
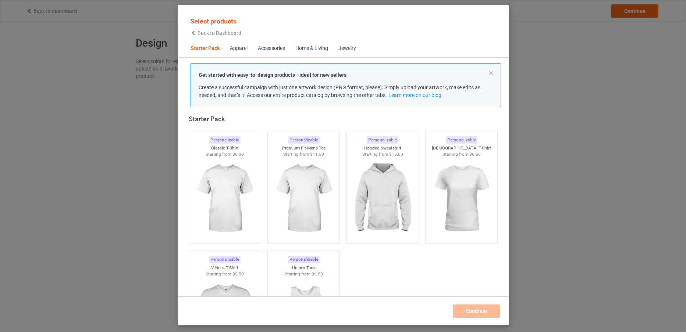
click at [116, 54] on div "Select products Back to Dashboard Starter Pack Apparel Accessories Home & Livin…" at bounding box center [343, 166] width 686 height 332
click at [213, 34] on span "Back to Dashboard" at bounding box center [219, 33] width 44 height 6
